Goal: Transaction & Acquisition: Download file/media

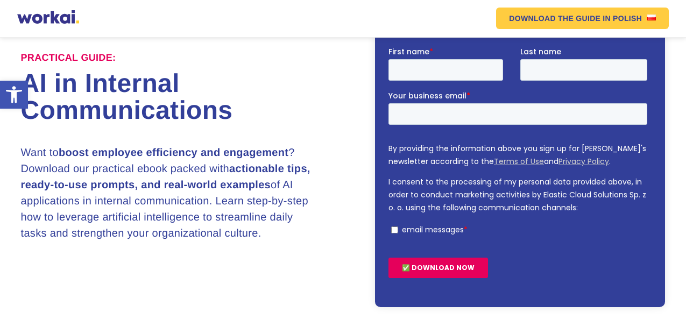
scroll to position [108, 0]
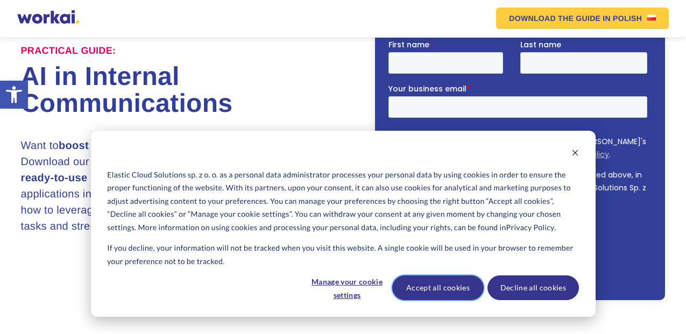
click at [437, 284] on button "Accept all cookies" at bounding box center [437, 287] width 91 height 25
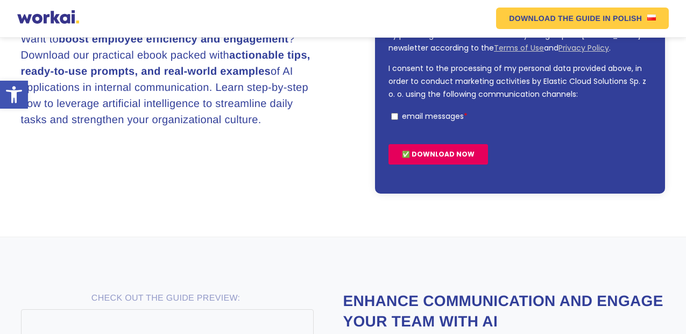
scroll to position [429, 0]
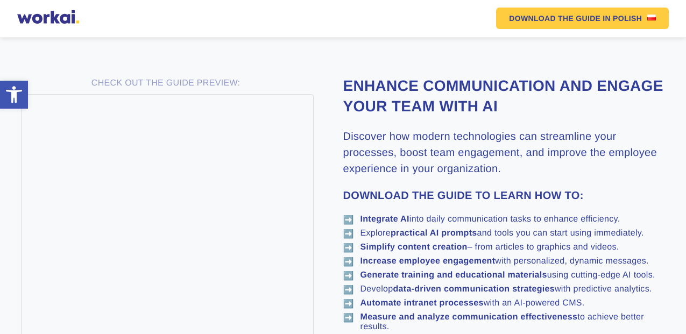
click at [380, 217] on strong "Integrate AI" at bounding box center [384, 219] width 49 height 9
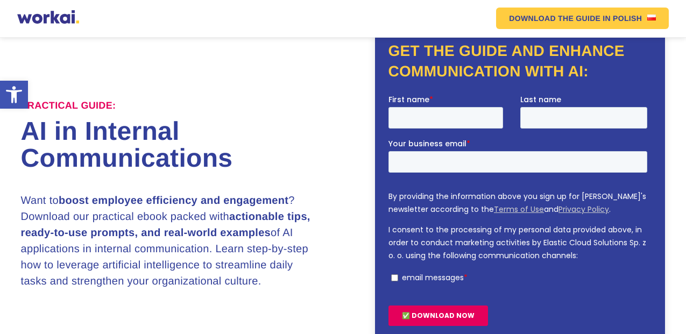
scroll to position [0, 0]
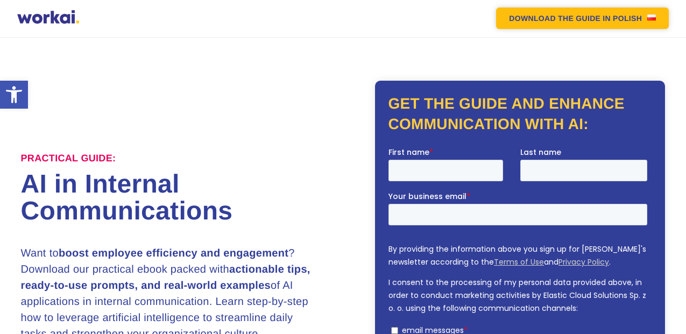
click at [546, 13] on link "DOWNLOAD THE GUIDE IN POLISH" at bounding box center [582, 19] width 173 height 22
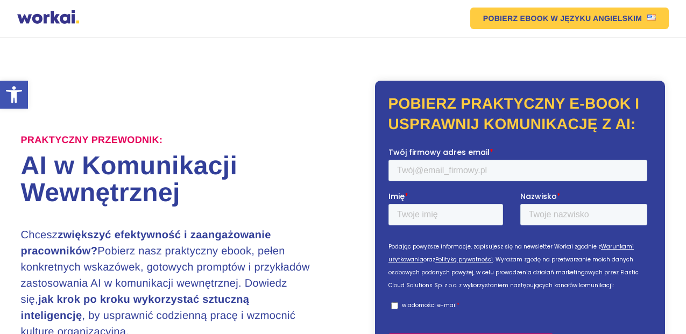
click at [39, 17] on div at bounding box center [48, 18] width 62 height 16
